Goal: Find specific page/section: Find specific page/section

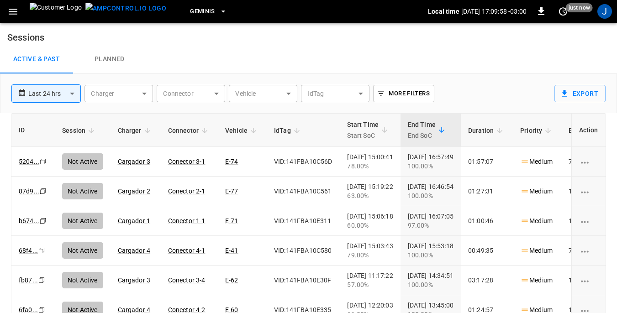
click at [15, 12] on icon "button" at bounding box center [13, 12] width 9 height 6
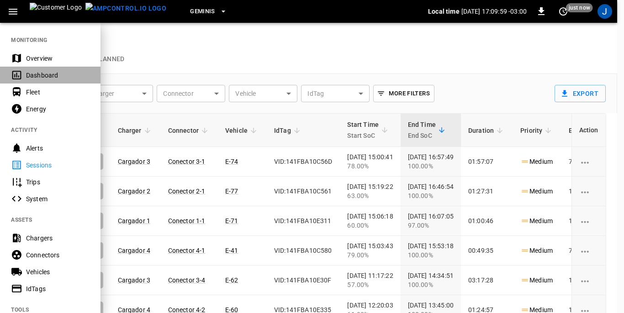
click at [31, 75] on div "Dashboard" at bounding box center [58, 75] width 64 height 9
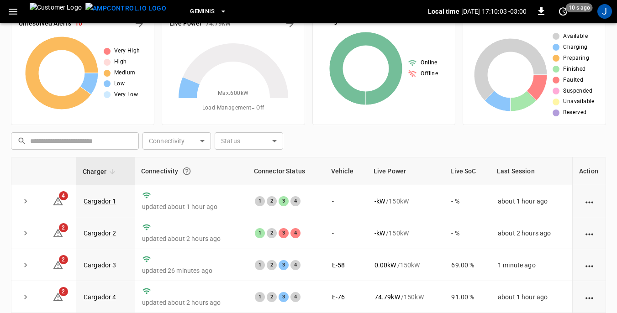
scroll to position [46, 0]
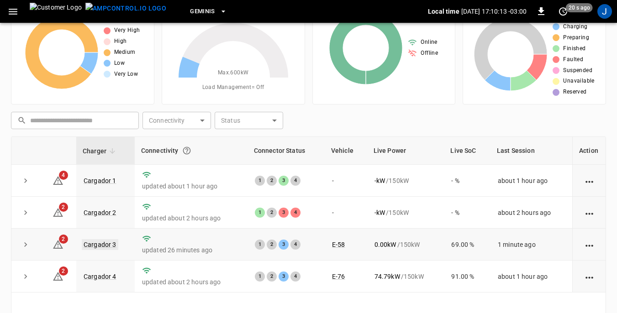
click at [106, 244] on link "Cargador 3" at bounding box center [100, 244] width 37 height 11
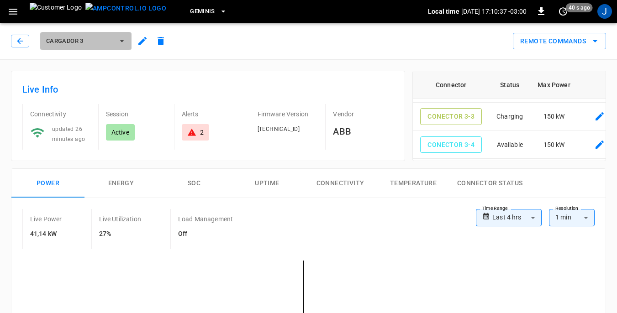
click at [127, 38] on button "Cargador 3" at bounding box center [85, 41] width 91 height 18
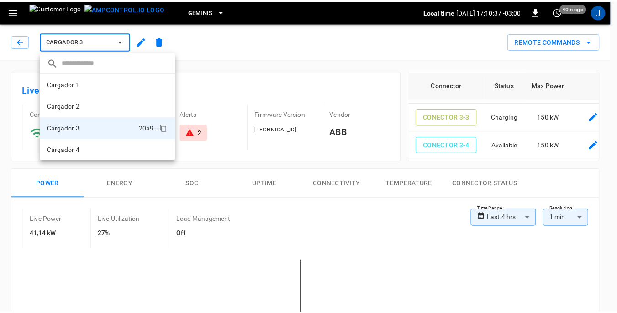
scroll to position [1, 0]
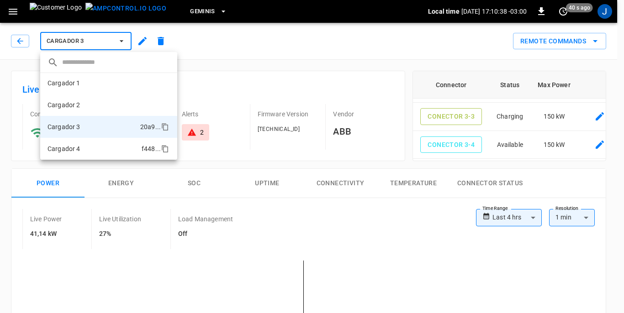
click at [71, 147] on p "Cargador 4" at bounding box center [64, 148] width 33 height 9
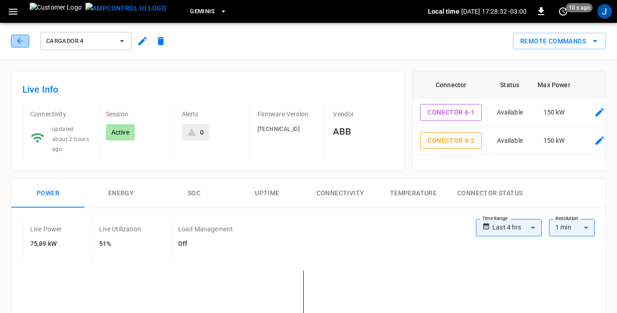
click at [19, 40] on icon "button" at bounding box center [20, 41] width 9 height 9
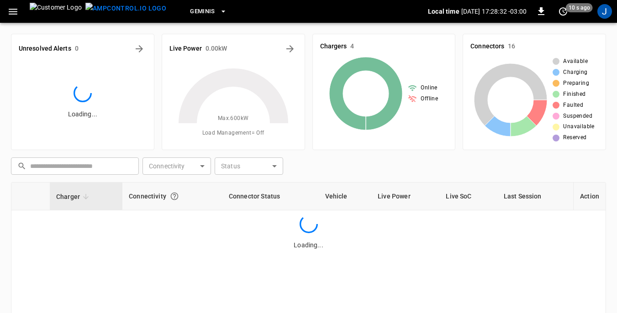
scroll to position [46, 0]
